Goal: Information Seeking & Learning: Understand process/instructions

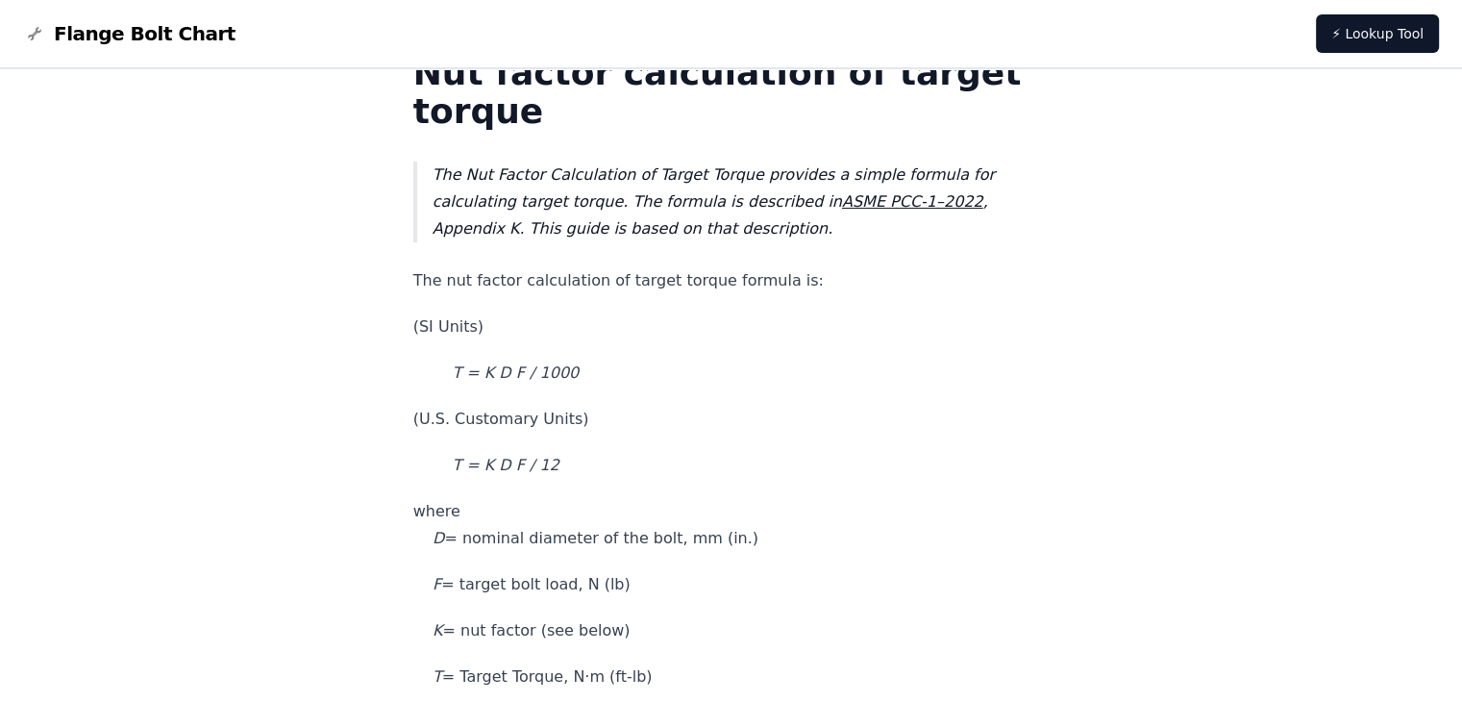
scroll to position [192, 0]
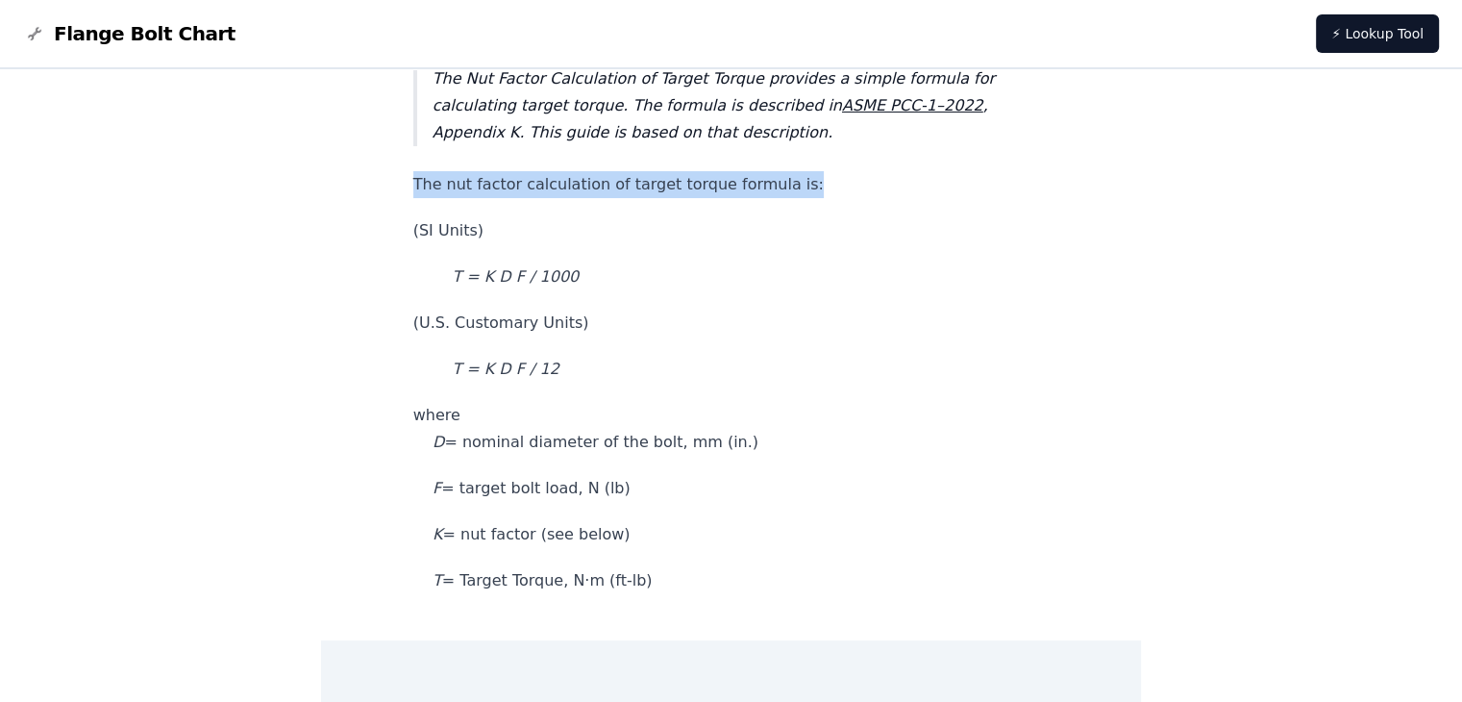
drag, startPoint x: 458, startPoint y: 186, endPoint x: 828, endPoint y: 199, distance: 370.3
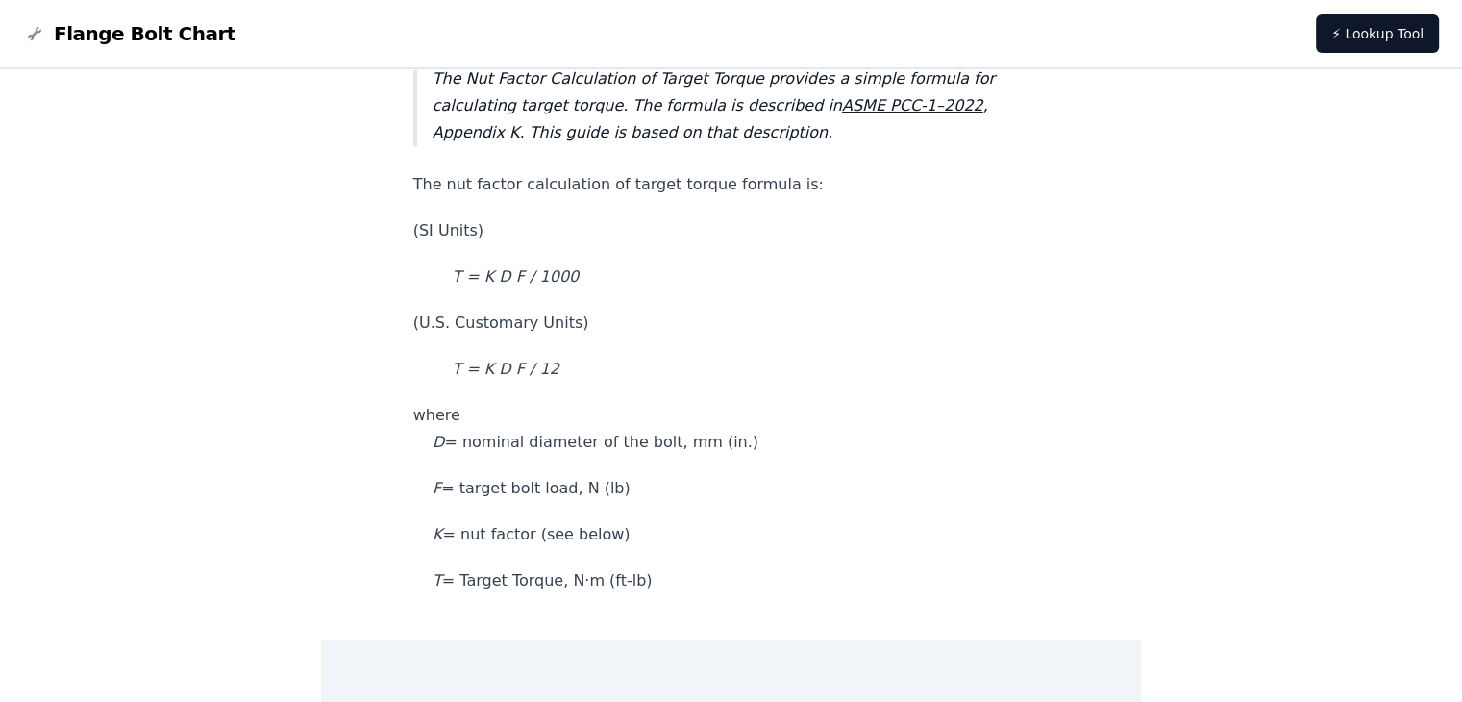
click at [544, 274] on em "T = K D F / 1000" at bounding box center [515, 276] width 127 height 18
drag, startPoint x: 494, startPoint y: 326, endPoint x: 633, endPoint y: 341, distance: 140.2
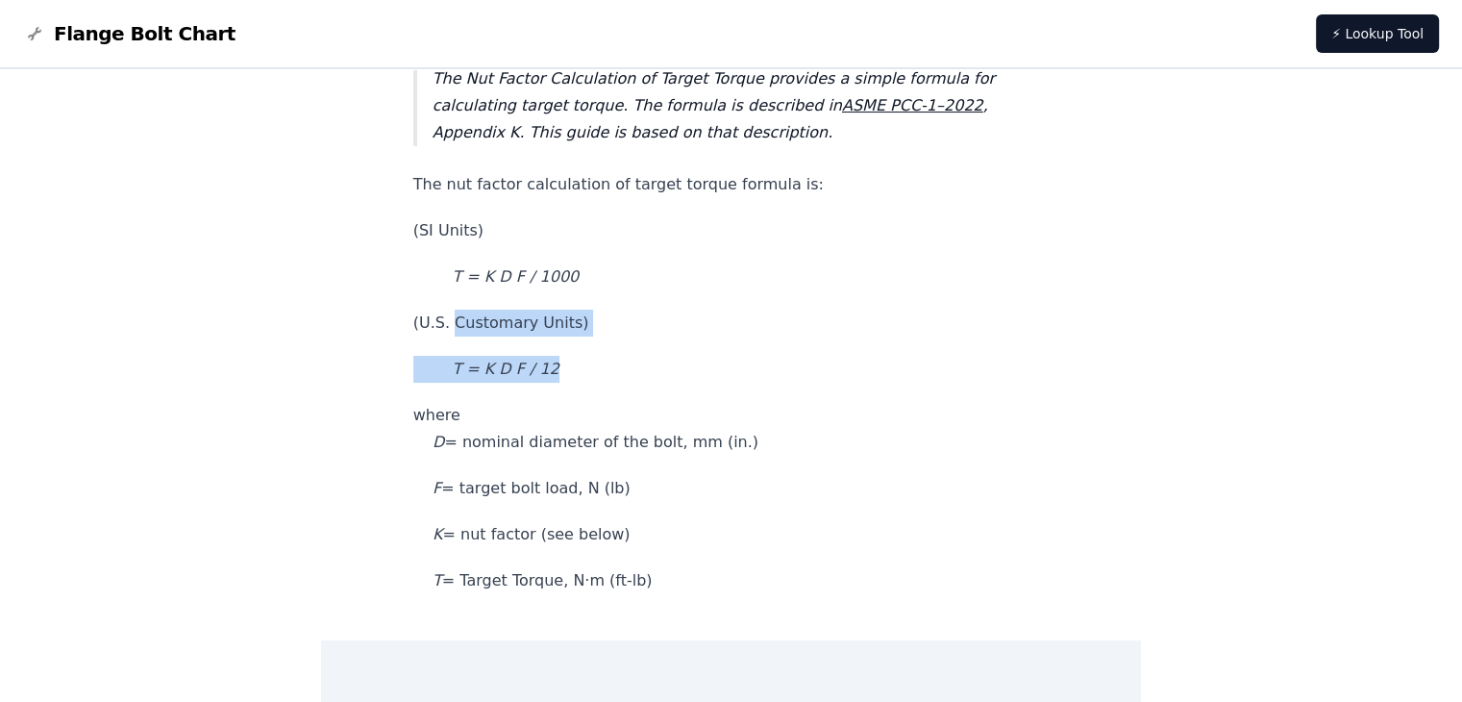
click at [558, 373] on em "T = K D F / 12" at bounding box center [505, 369] width 107 height 18
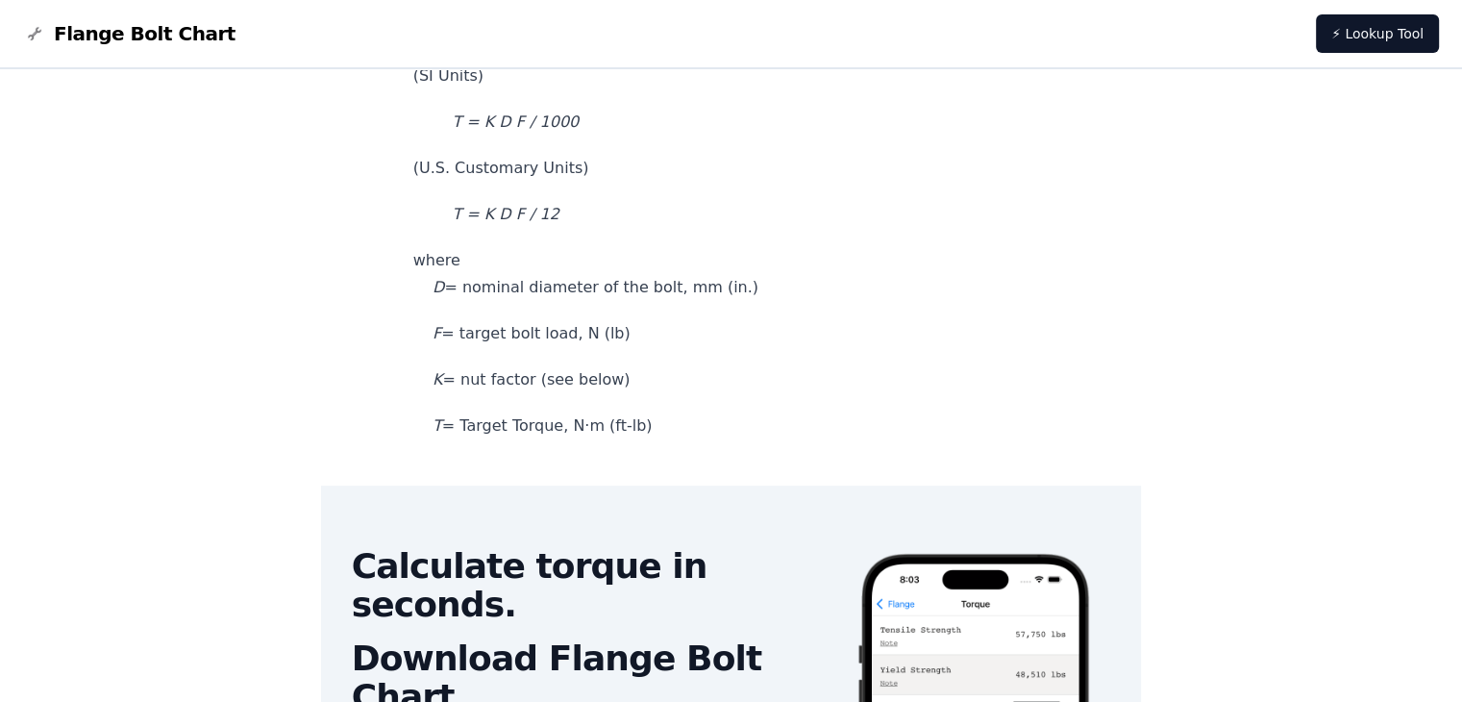
scroll to position [384, 0]
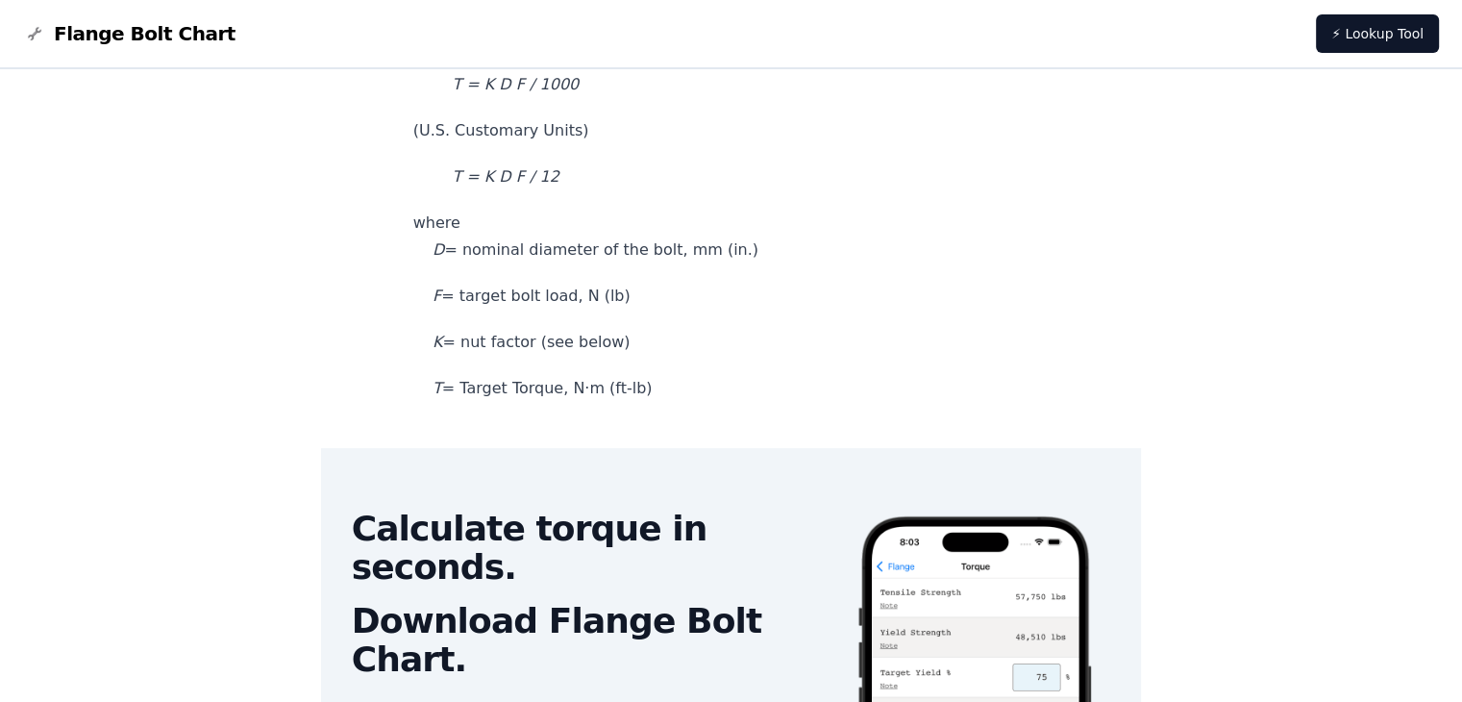
drag, startPoint x: 554, startPoint y: 259, endPoint x: 732, endPoint y: 270, distance: 179.2
click at [650, 300] on p "F = target bolt load, N (lb)" at bounding box center [731, 296] width 636 height 27
drag, startPoint x: 515, startPoint y: 340, endPoint x: 663, endPoint y: 345, distance: 148.1
click at [662, 344] on p "K = nut factor (see below)" at bounding box center [731, 342] width 636 height 27
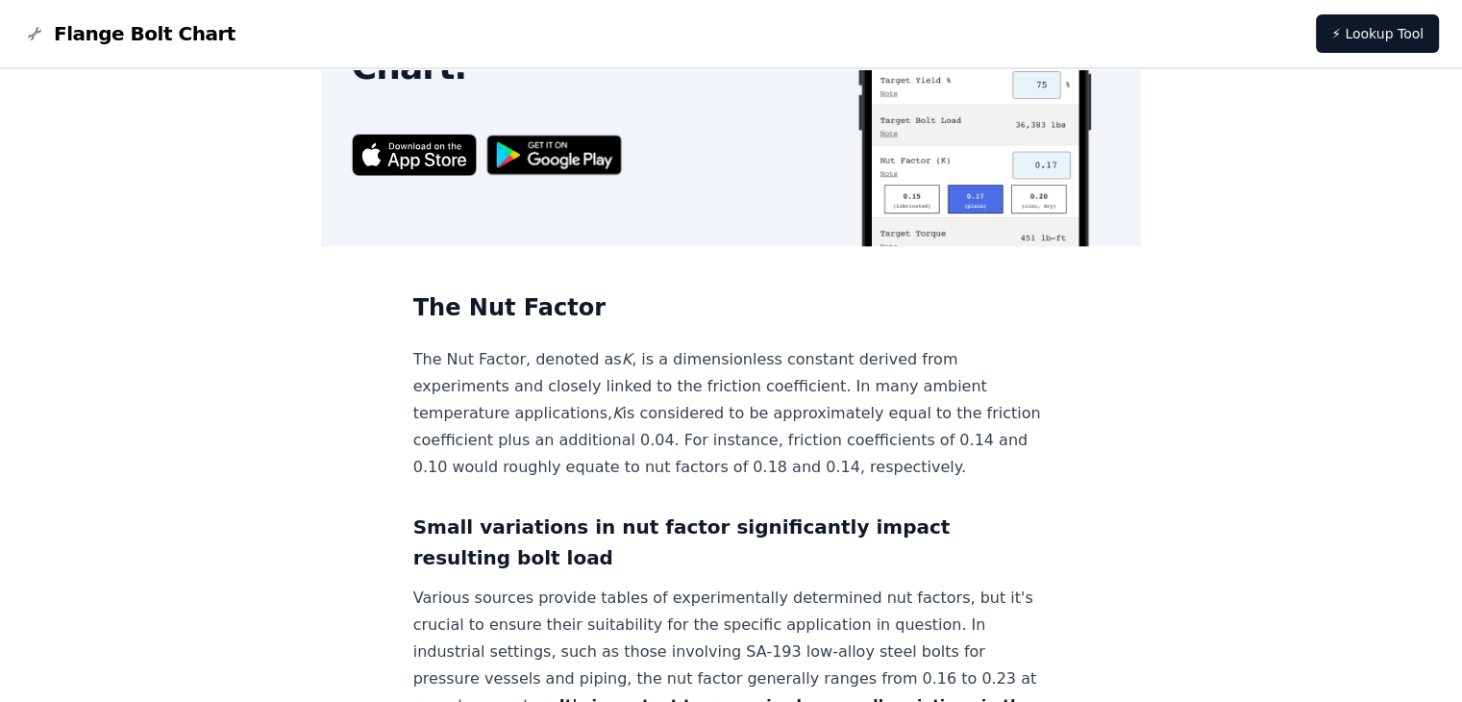
scroll to position [1153, 0]
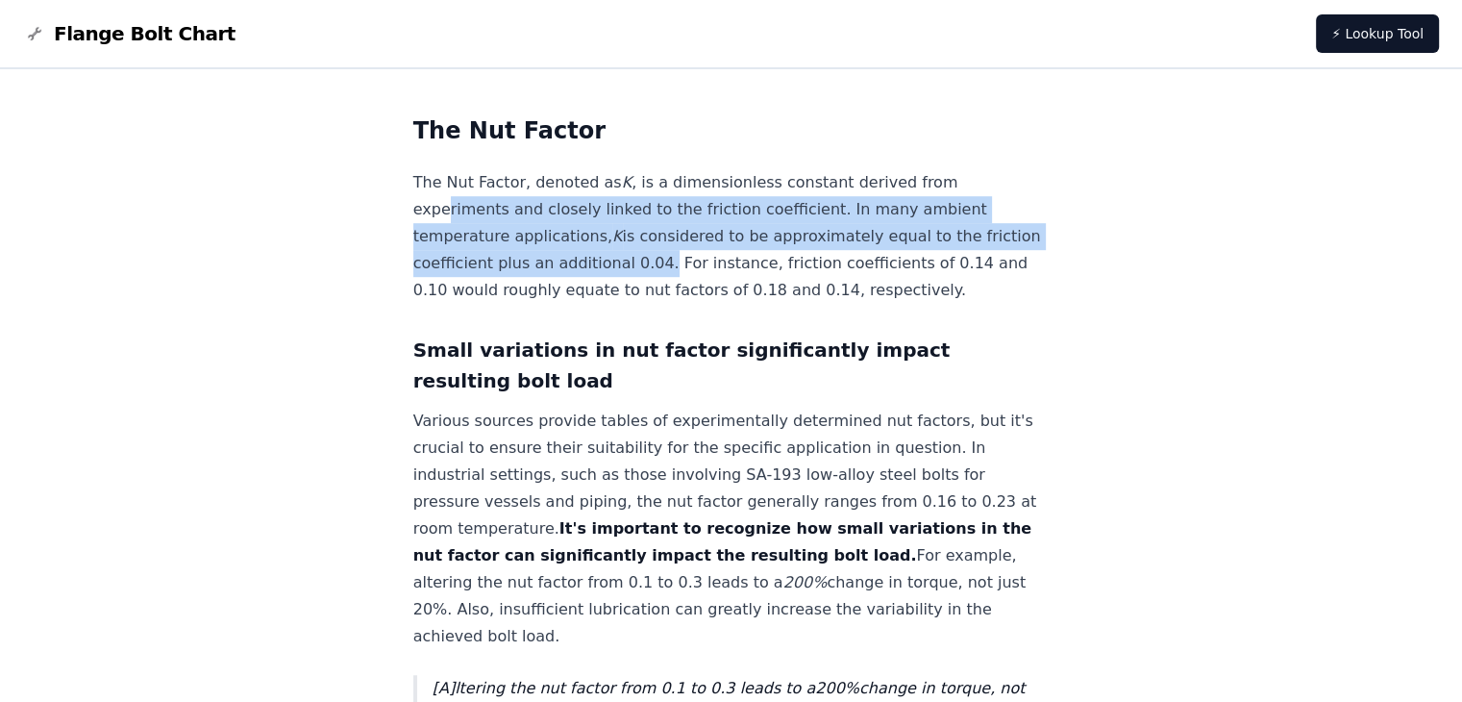
drag, startPoint x: 492, startPoint y: 210, endPoint x: 740, endPoint y: 255, distance: 252.1
click at [740, 255] on p "The Nut Factor, denoted as K , is a dimensionless constant derived from experim…" at bounding box center [731, 236] width 636 height 135
